Goal: Task Accomplishment & Management: Use online tool/utility

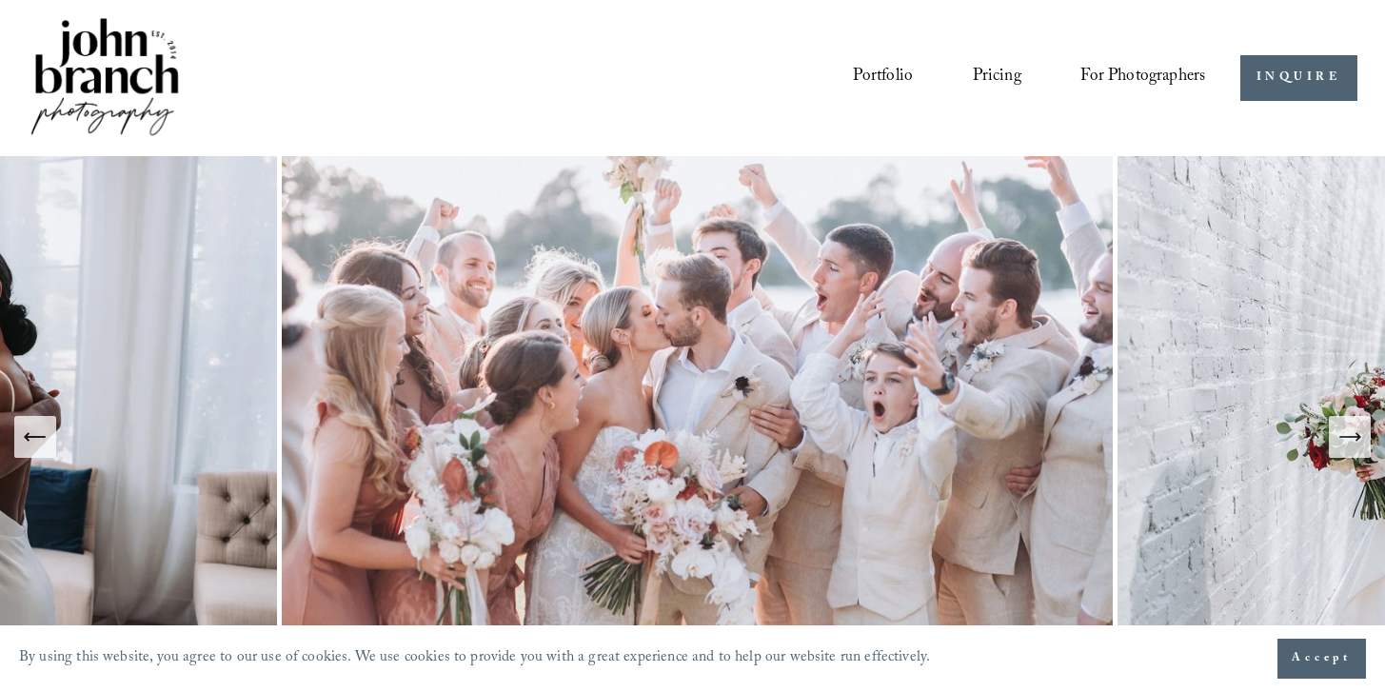
click at [1132, 82] on span "For Photographers" at bounding box center [1143, 78] width 125 height 32
click at [0, 0] on span "Presets" at bounding box center [0, 0] width 0 height 0
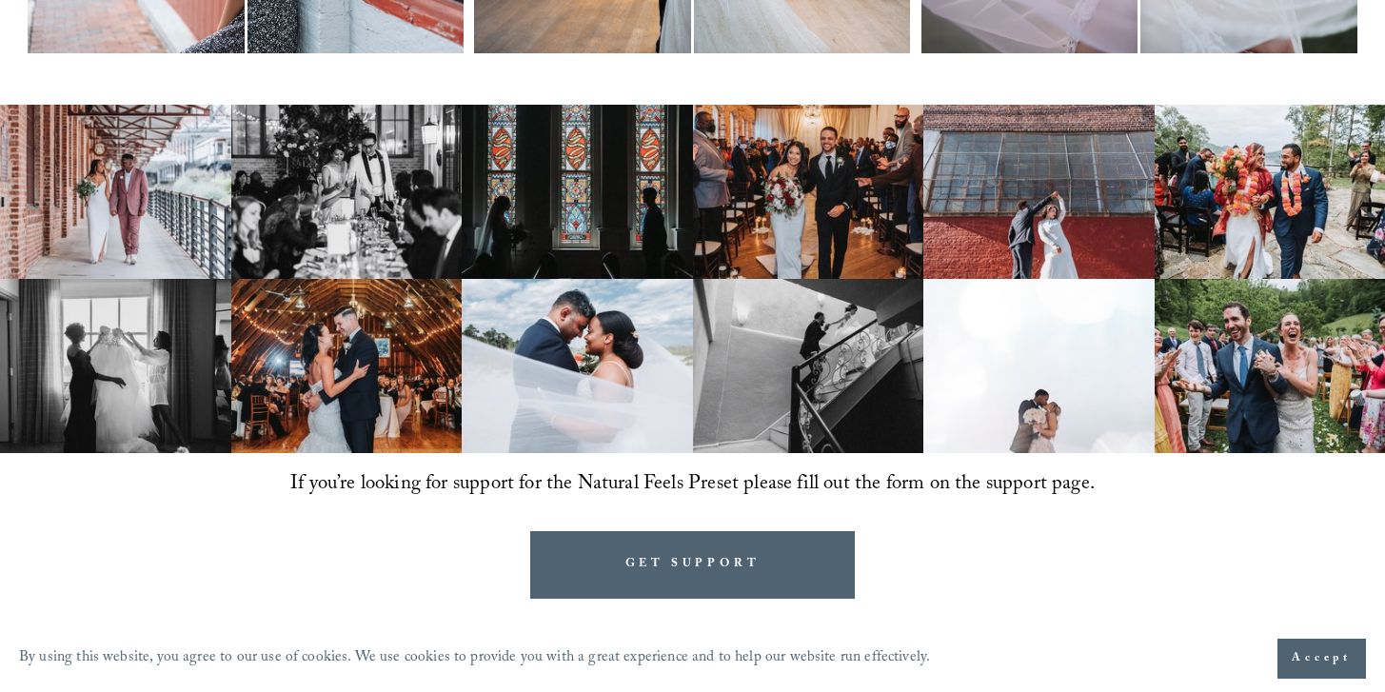
scroll to position [1277, 0]
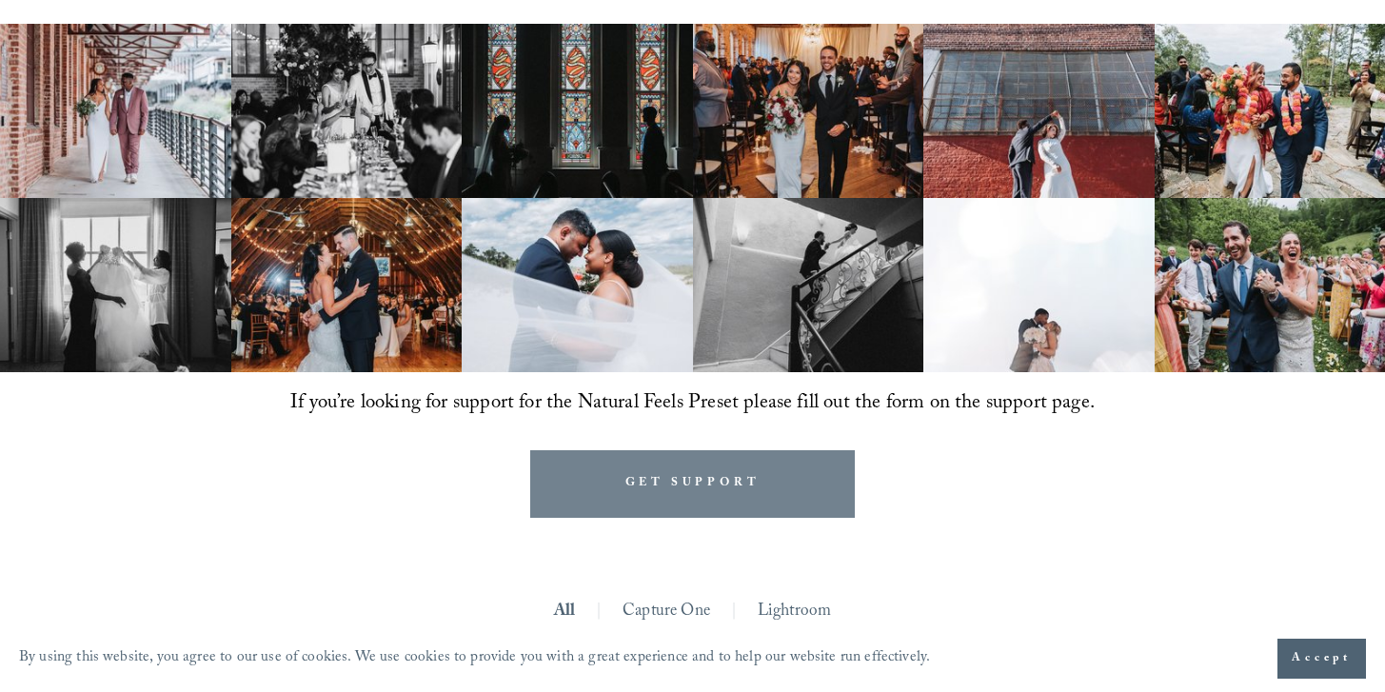
click at [685, 450] on link "GET SUPPORT" at bounding box center [692, 484] width 325 height 68
